Goal: Transaction & Acquisition: Purchase product/service

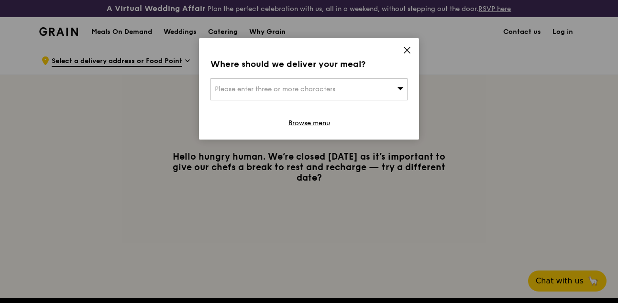
click at [399, 89] on icon at bounding box center [401, 88] width 6 height 3
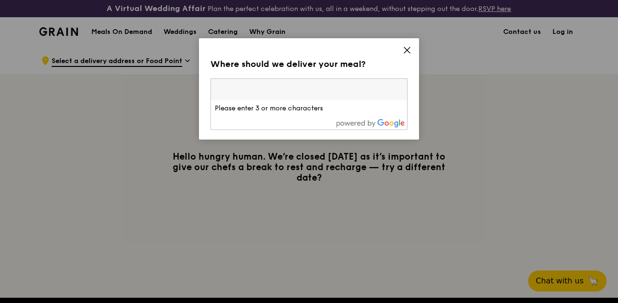
click at [408, 47] on icon at bounding box center [407, 50] width 9 height 9
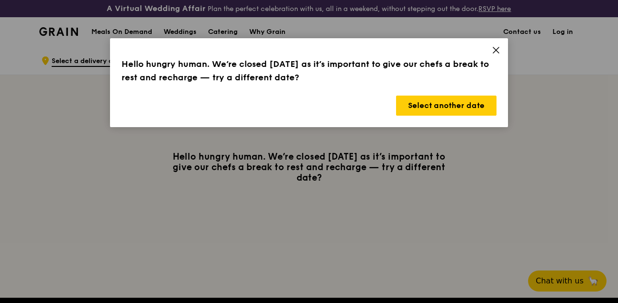
click at [496, 49] on icon at bounding box center [496, 50] width 9 height 9
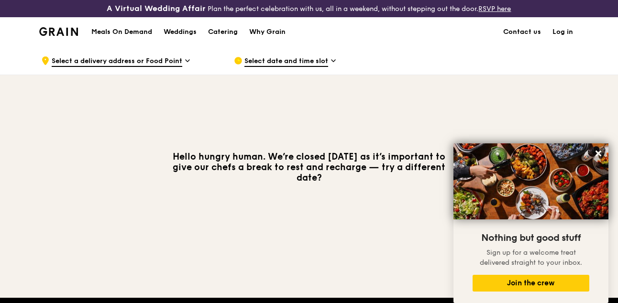
click at [185, 62] on icon at bounding box center [187, 60] width 5 height 9
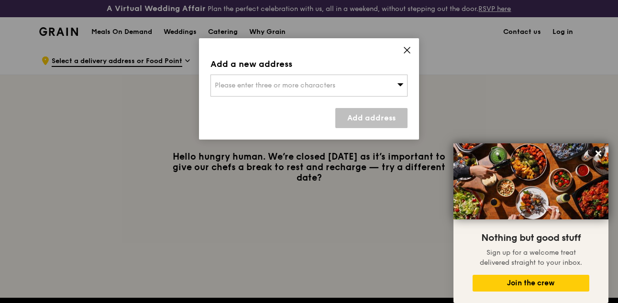
click at [398, 84] on icon at bounding box center [401, 84] width 6 height 3
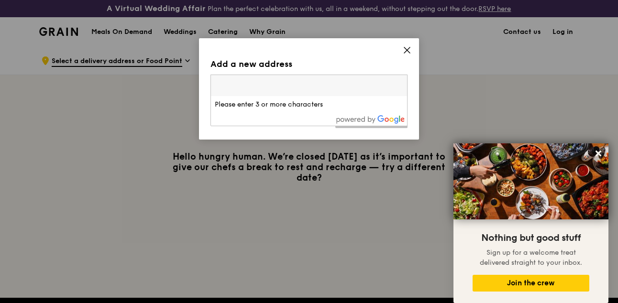
click at [408, 52] on icon at bounding box center [407, 50] width 9 height 9
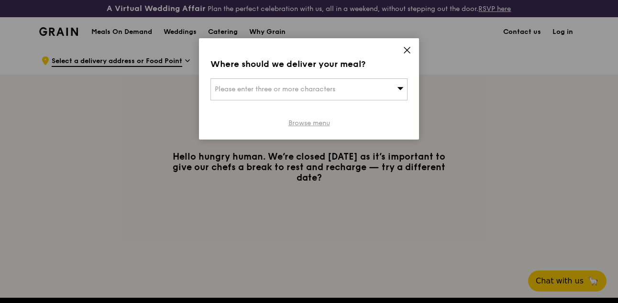
click at [325, 125] on link "Browse menu" at bounding box center [309, 124] width 42 height 10
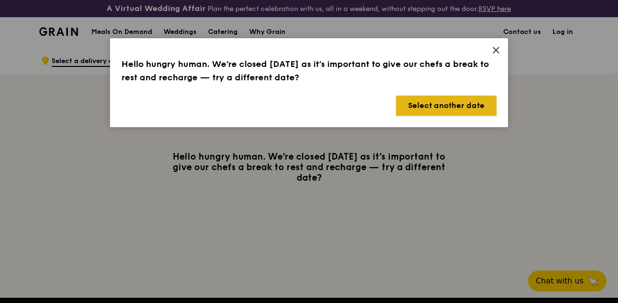
click at [447, 110] on button "Select another date" at bounding box center [446, 106] width 100 height 20
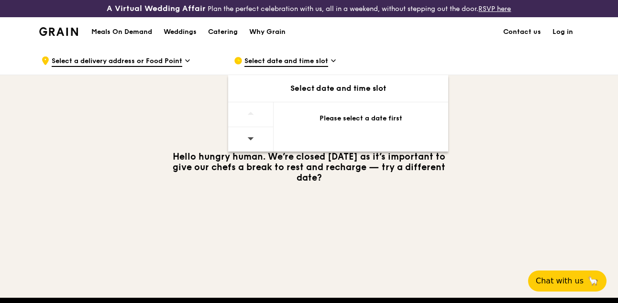
click at [253, 140] on icon at bounding box center [250, 138] width 7 height 7
click at [252, 137] on icon at bounding box center [251, 138] width 6 height 3
click at [340, 89] on div "Select date and time slot" at bounding box center [338, 88] width 220 height 11
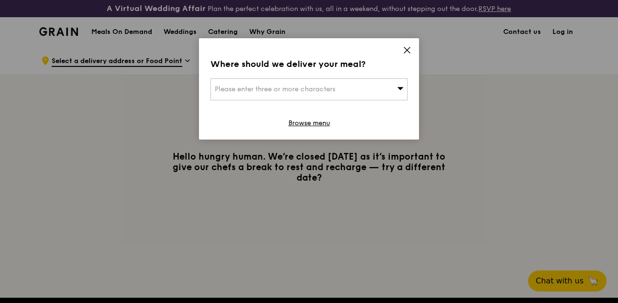
click at [399, 87] on icon at bounding box center [400, 88] width 7 height 7
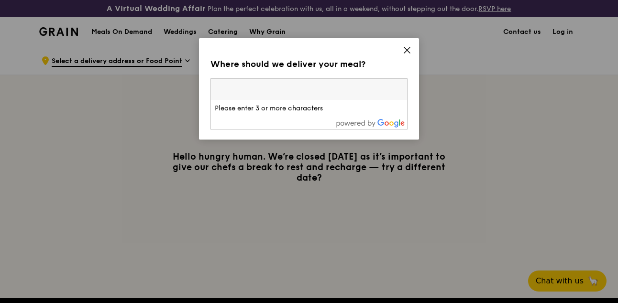
click at [342, 88] on input "search" at bounding box center [309, 89] width 196 height 21
type input "n"
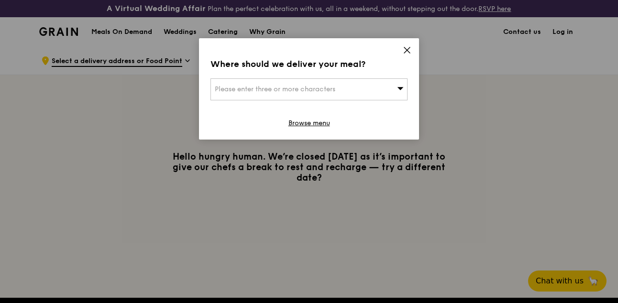
click at [325, 91] on span "Please enter three or more characters" at bounding box center [275, 89] width 121 height 8
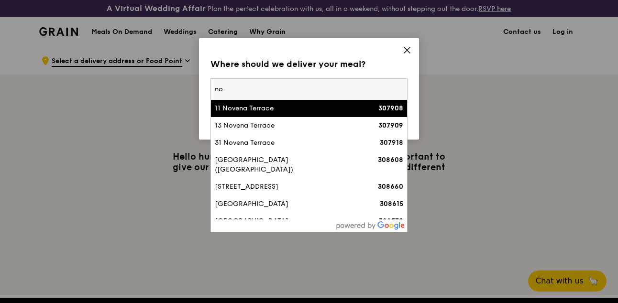
type input "n"
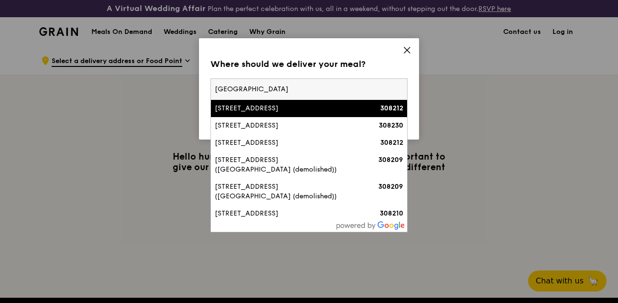
click at [216, 89] on input "mandalay road" at bounding box center [309, 89] width 196 height 21
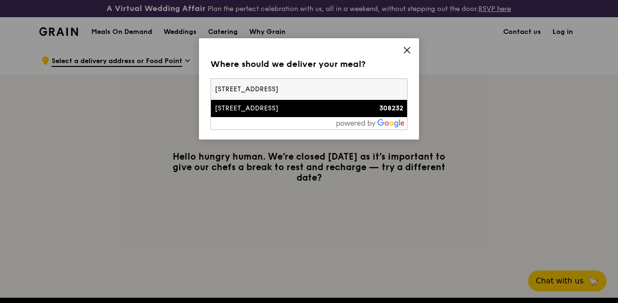
type input "11 mandalay road"
click at [288, 108] on div "11 Mandalay Road" at bounding box center [286, 109] width 142 height 10
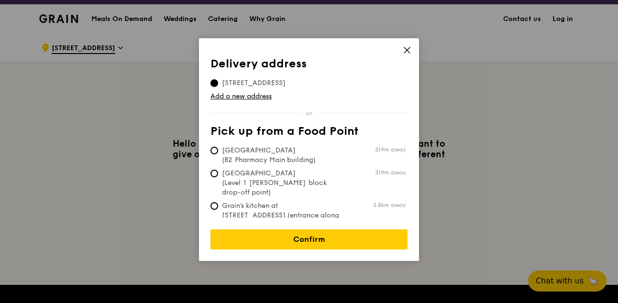
scroll to position [13, 0]
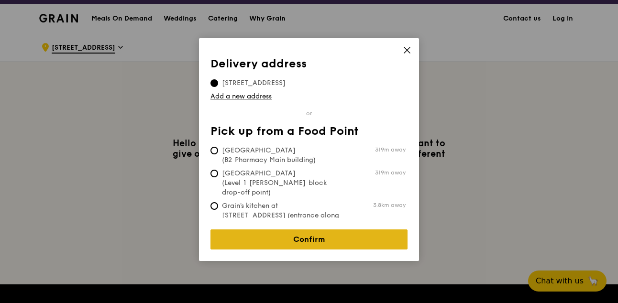
click at [327, 230] on link "Confirm" at bounding box center [309, 240] width 197 height 20
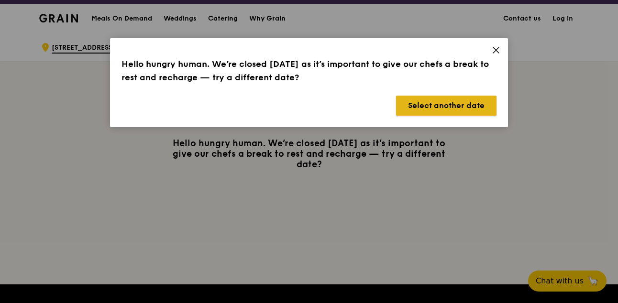
click at [473, 108] on button "Select another date" at bounding box center [446, 106] width 100 height 20
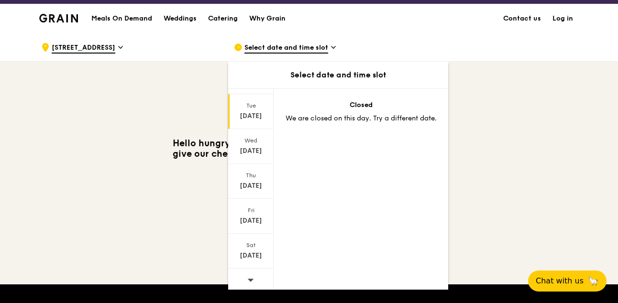
scroll to position [93, 0]
click at [253, 276] on div at bounding box center [250, 278] width 45 height 24
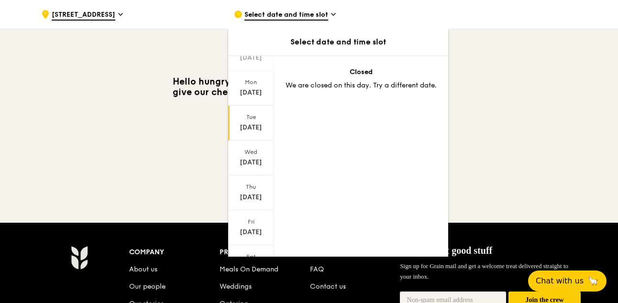
scroll to position [0, 0]
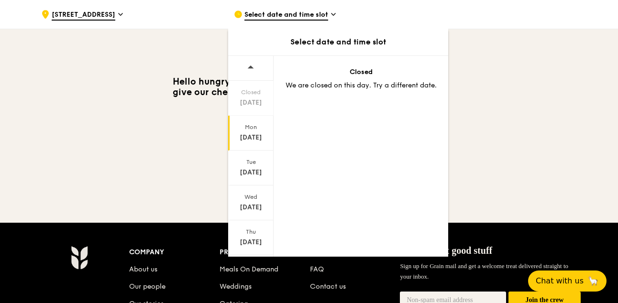
click at [259, 137] on div "Sep 29" at bounding box center [251, 138] width 43 height 10
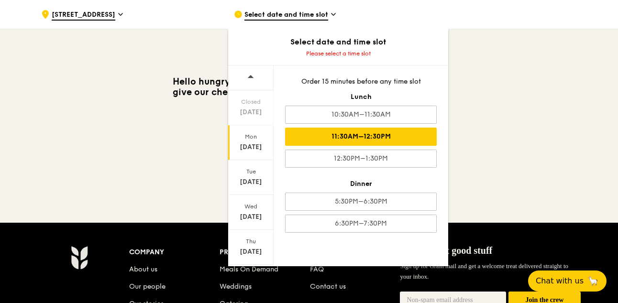
click at [405, 140] on div "11:30AM–12:30PM" at bounding box center [361, 137] width 152 height 18
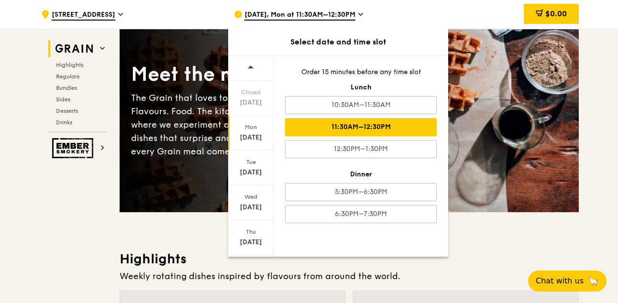
click at [490, 256] on h3 "Highlights" at bounding box center [349, 259] width 459 height 17
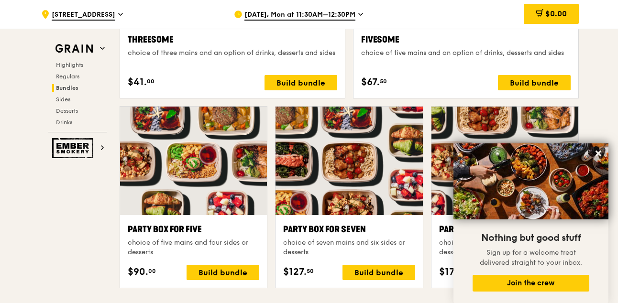
scroll to position [1863, 0]
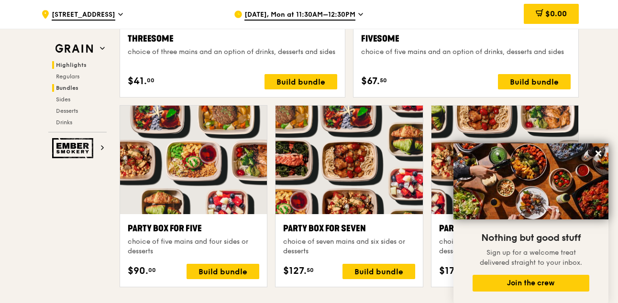
click at [77, 65] on span "Highlights" at bounding box center [71, 65] width 31 height 7
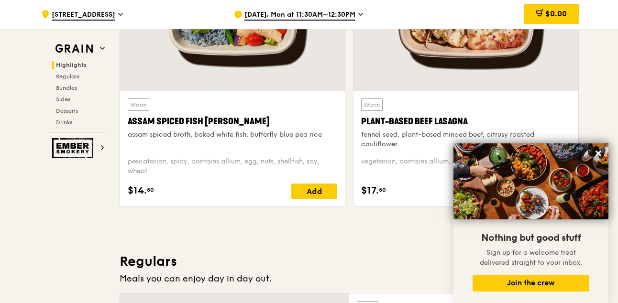
scroll to position [287, 0]
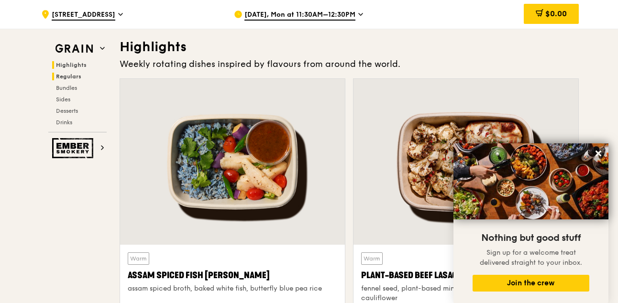
click at [75, 76] on span "Regulars" at bounding box center [68, 76] width 25 height 7
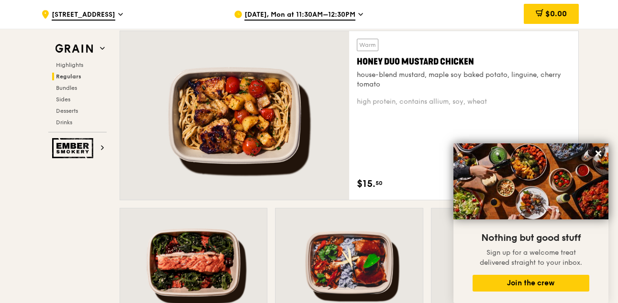
scroll to position [704, 0]
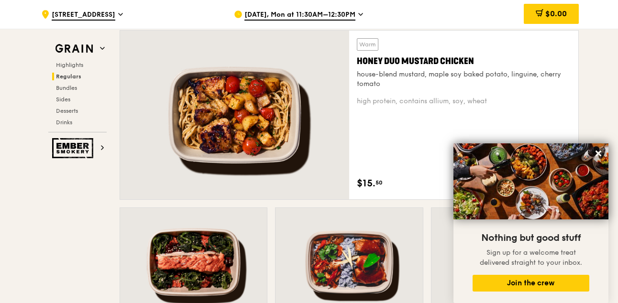
click at [268, 129] on div at bounding box center [234, 115] width 229 height 169
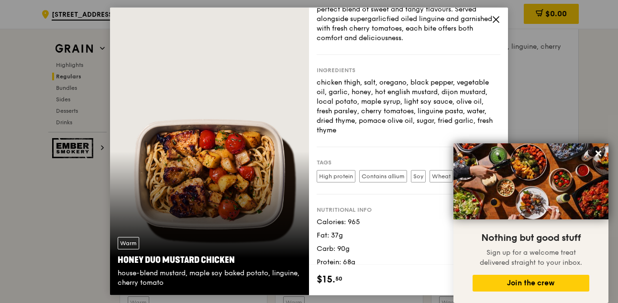
scroll to position [735, 0]
click at [499, 17] on icon at bounding box center [496, 19] width 9 height 9
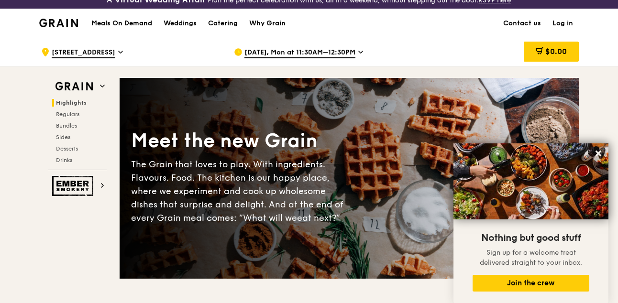
scroll to position [0, 0]
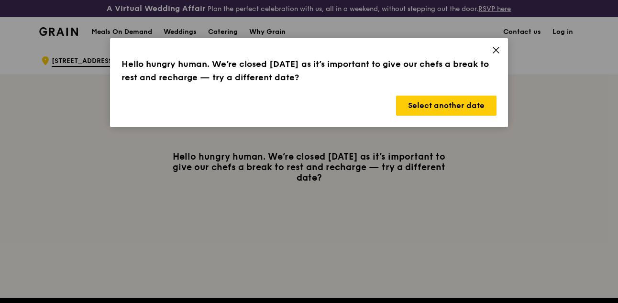
click at [498, 47] on icon at bounding box center [496, 50] width 9 height 9
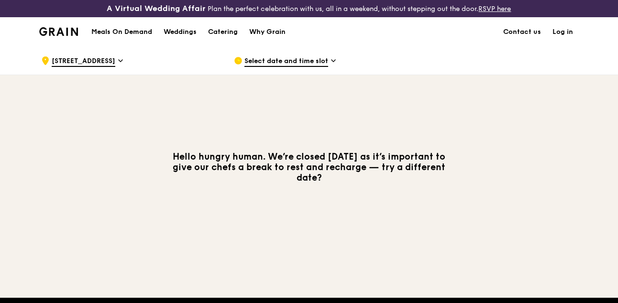
click at [119, 56] on icon at bounding box center [120, 60] width 5 height 9
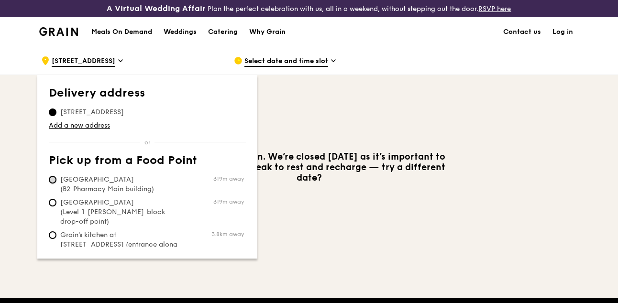
click at [53, 178] on input "Tan Tock Seng Hospital (B2 Pharmacy Main building) 319m away" at bounding box center [53, 180] width 8 height 8
radio input "true"
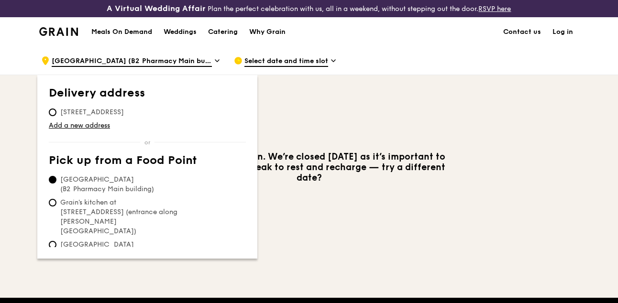
click at [284, 63] on span "Select date and time slot" at bounding box center [286, 61] width 84 height 11
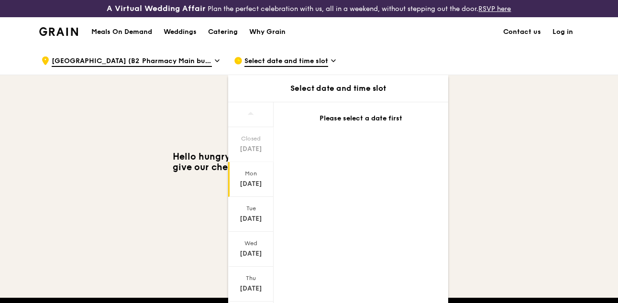
click at [256, 184] on div "Sep 22" at bounding box center [251, 184] width 43 height 10
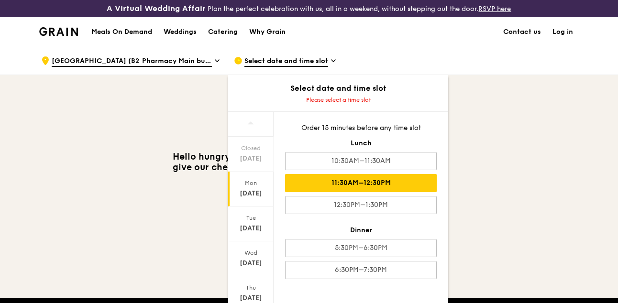
click at [379, 184] on div "11:30AM–12:30PM" at bounding box center [361, 183] width 152 height 18
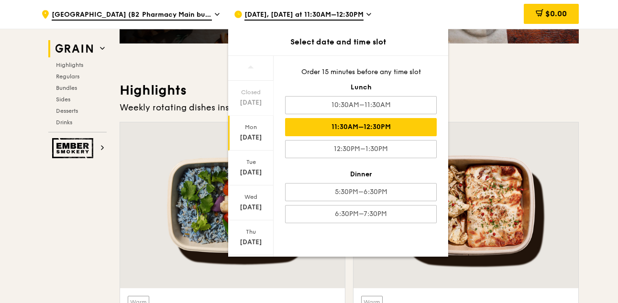
scroll to position [273, 0]
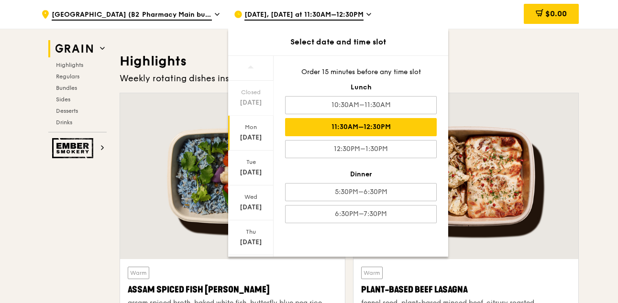
click at [370, 126] on div "11:30AM–12:30PM" at bounding box center [361, 127] width 152 height 18
click at [485, 89] on div "Highlights Weekly rotating dishes inspired by flavours from around the world. W…" at bounding box center [349, 218] width 459 height 331
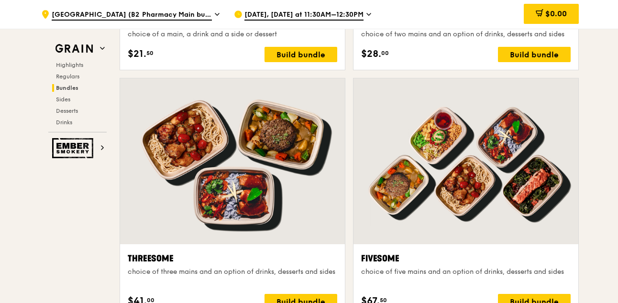
scroll to position [1657, 0]
